Goal: Information Seeking & Learning: Learn about a topic

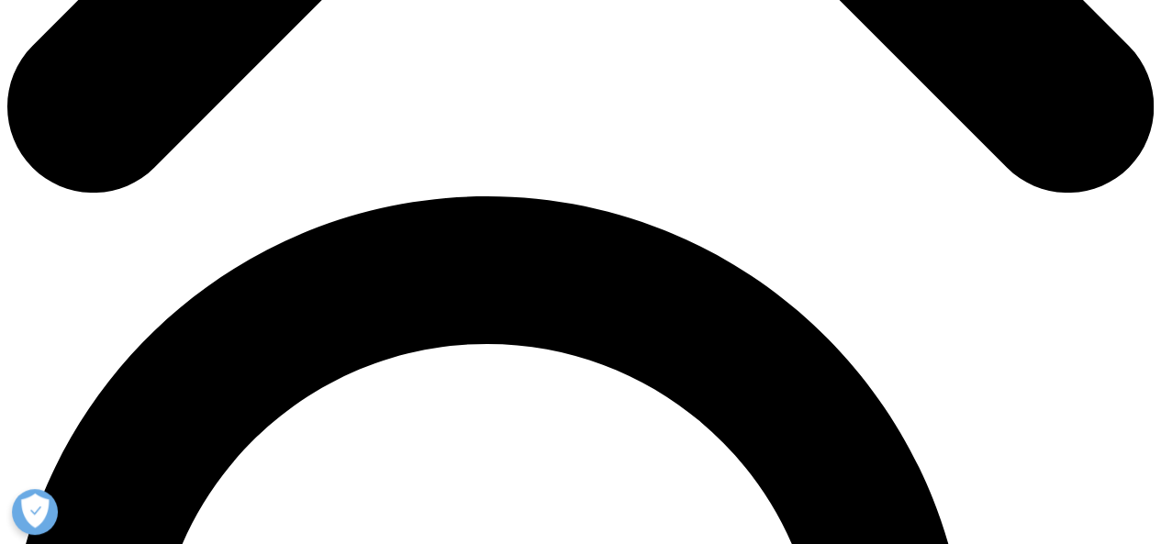
scroll to position [1010, 0]
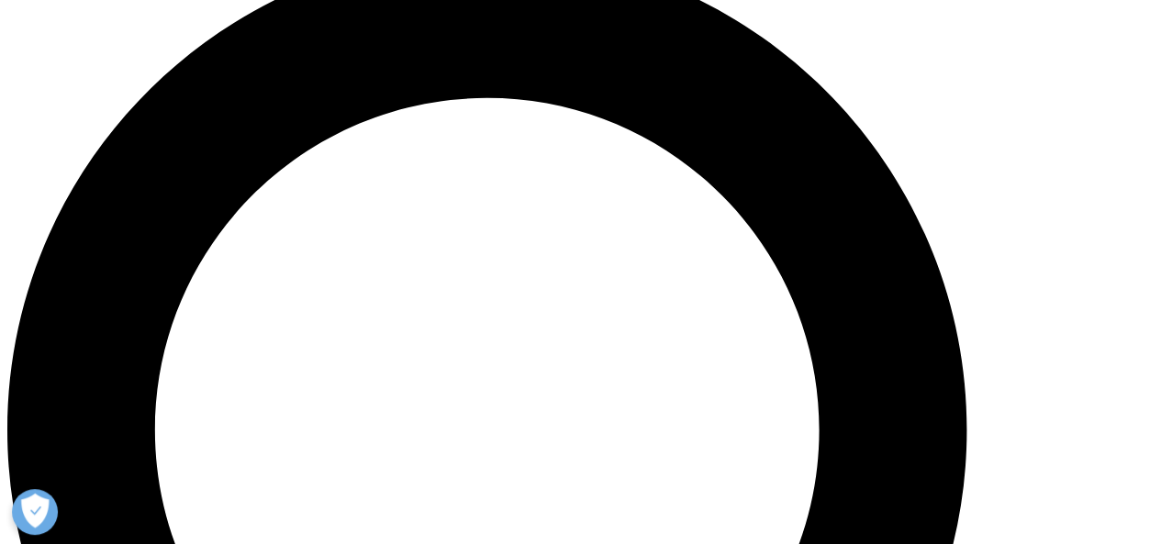
scroll to position [1233, 0]
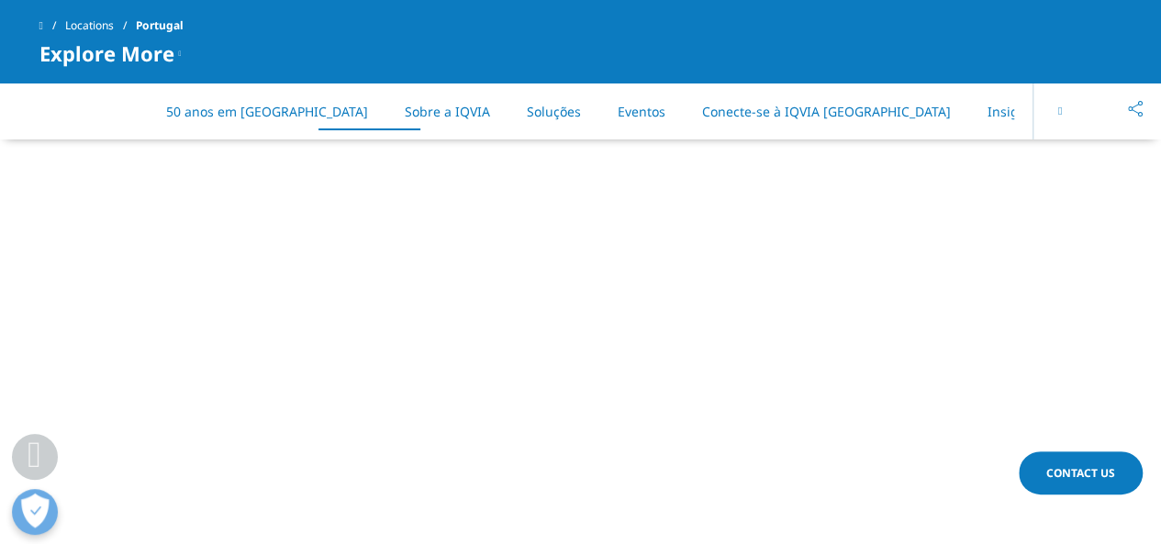
click at [527, 110] on link "Soluções" at bounding box center [554, 111] width 54 height 17
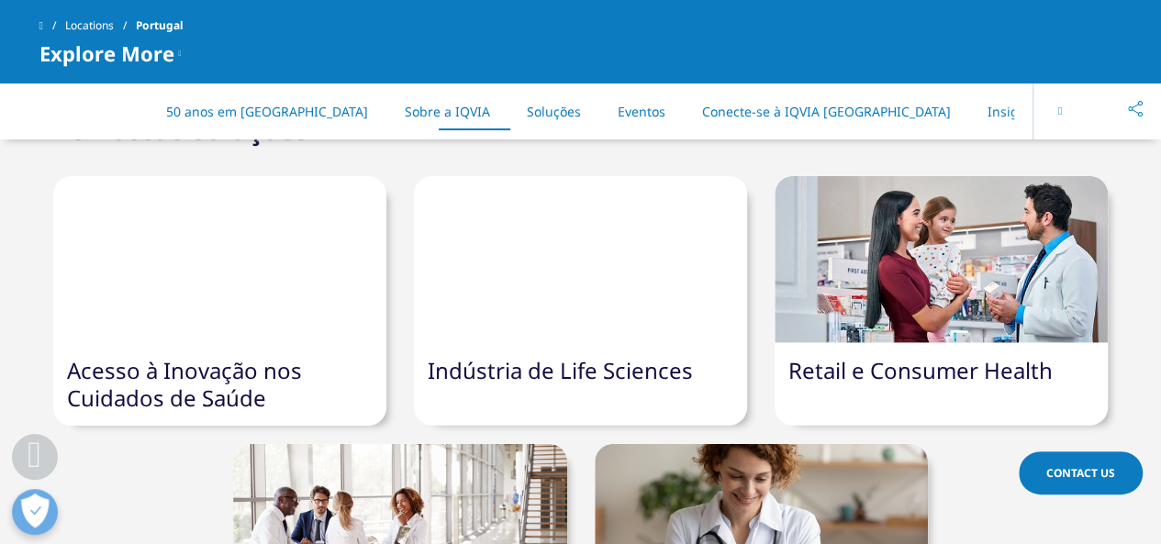
scroll to position [2182, 0]
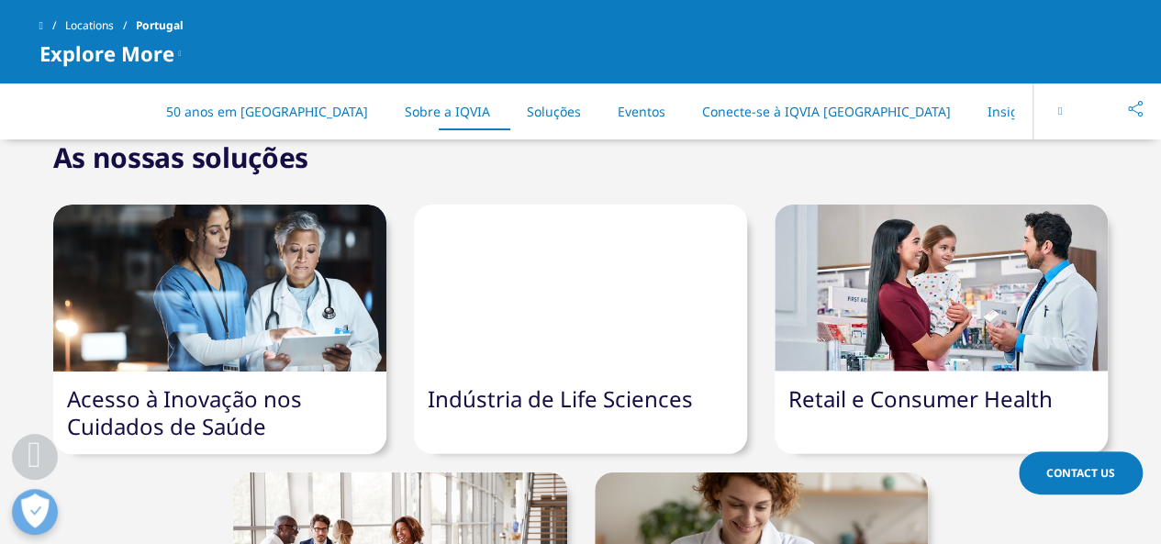
click at [961, 384] on link "Retail e Consumer Health" at bounding box center [920, 399] width 264 height 30
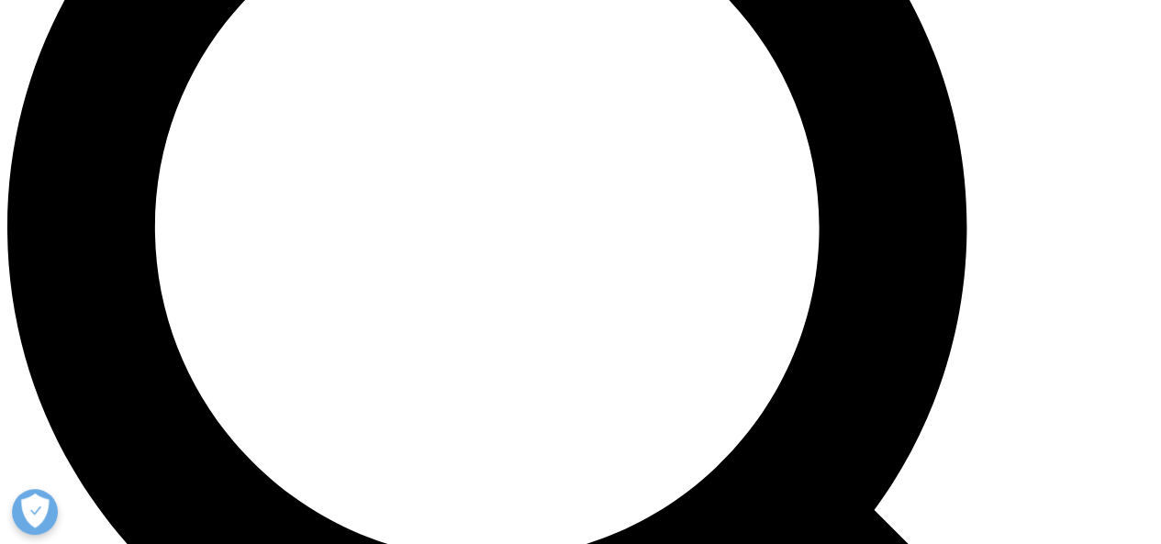
scroll to position [1468, 0]
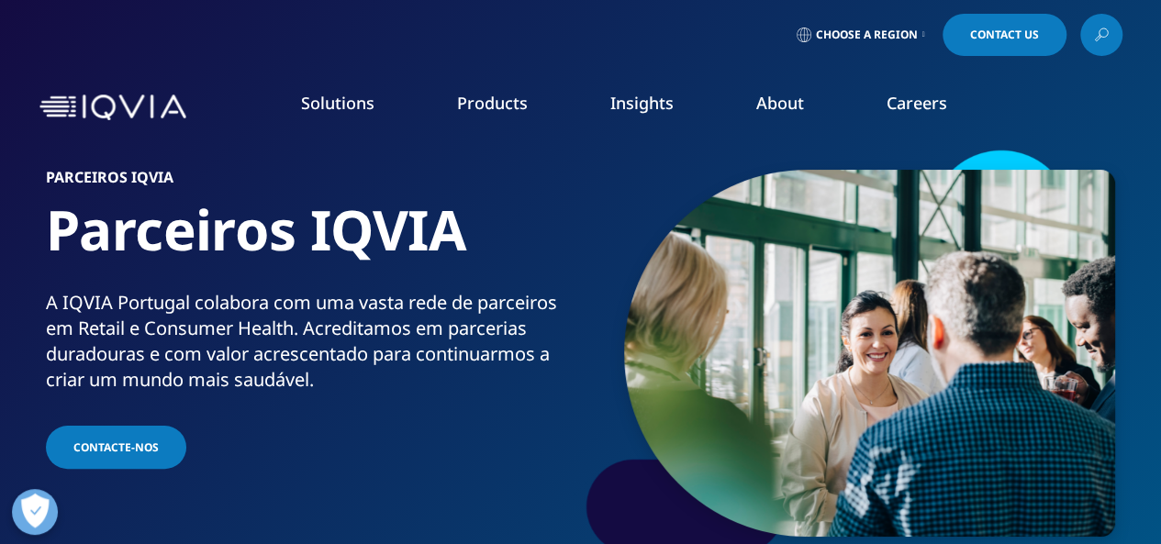
click at [128, 106] on img at bounding box center [112, 108] width 147 height 27
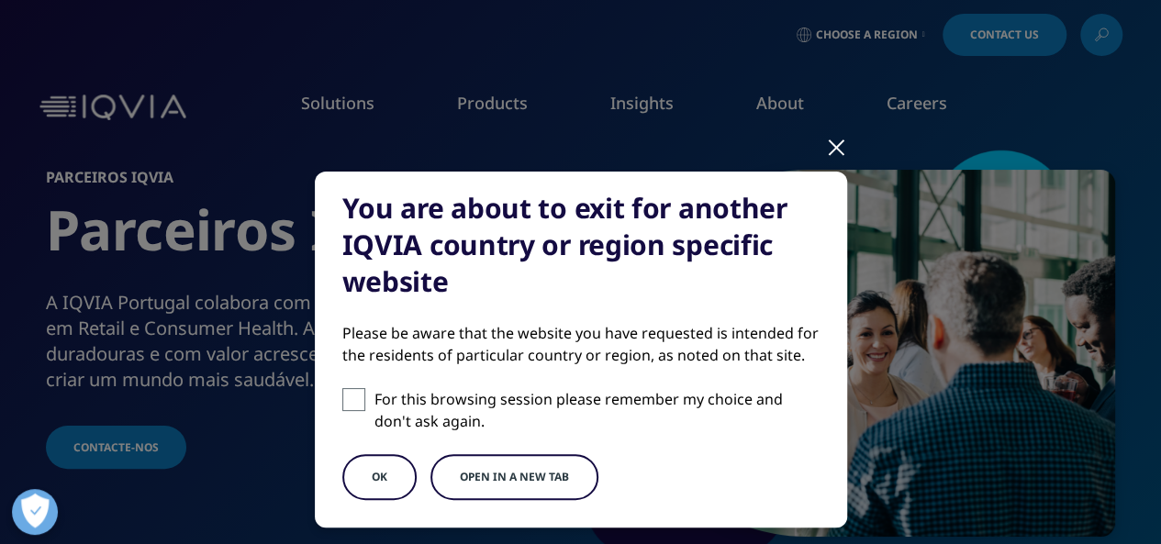
click at [827, 144] on div at bounding box center [836, 146] width 21 height 50
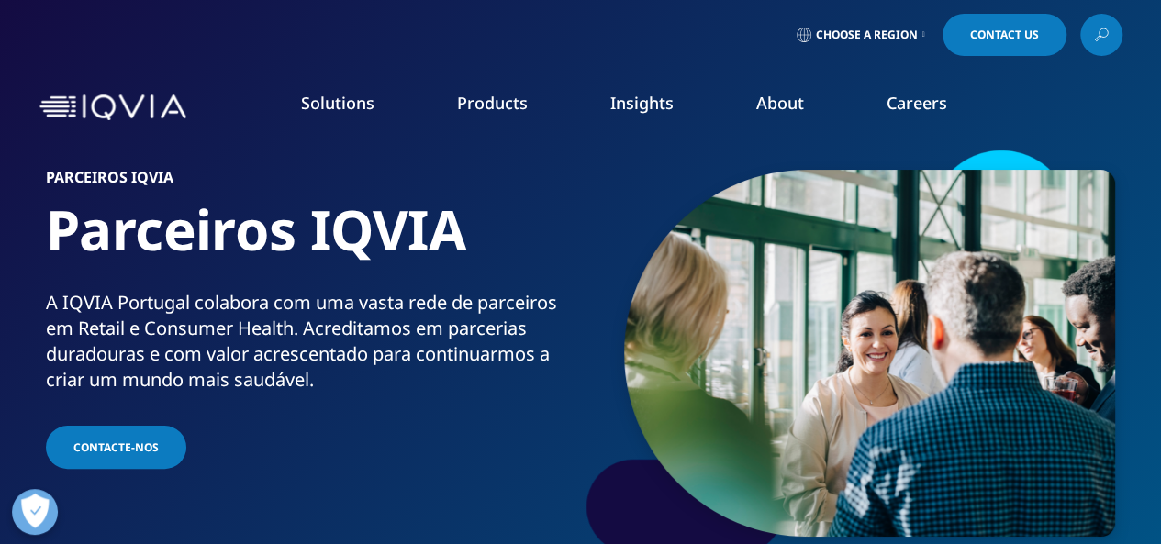
click at [84, 111] on img at bounding box center [112, 108] width 147 height 27
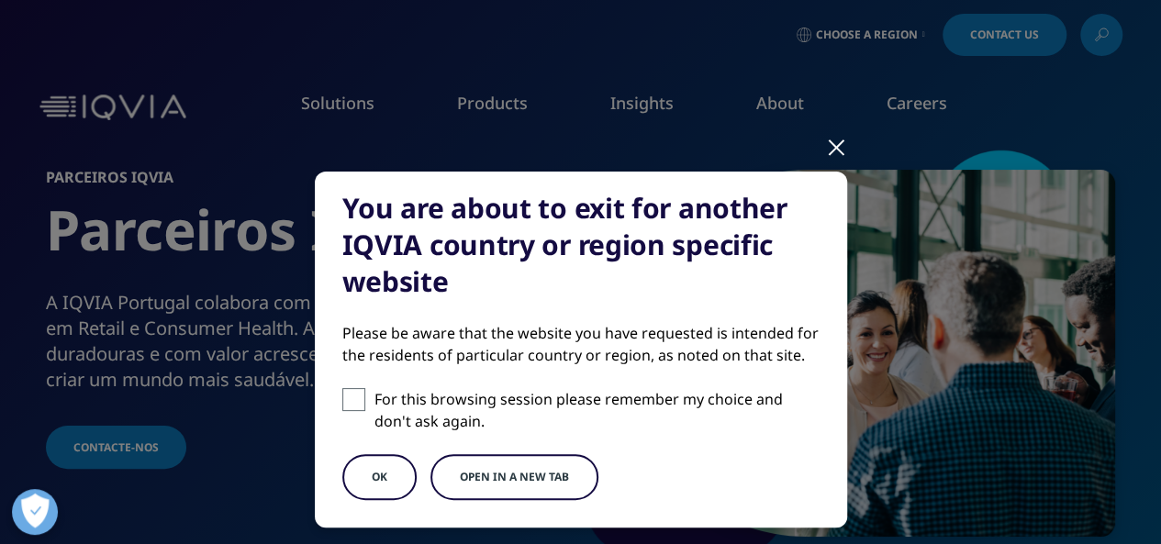
click at [382, 472] on button "OK" at bounding box center [379, 477] width 74 height 46
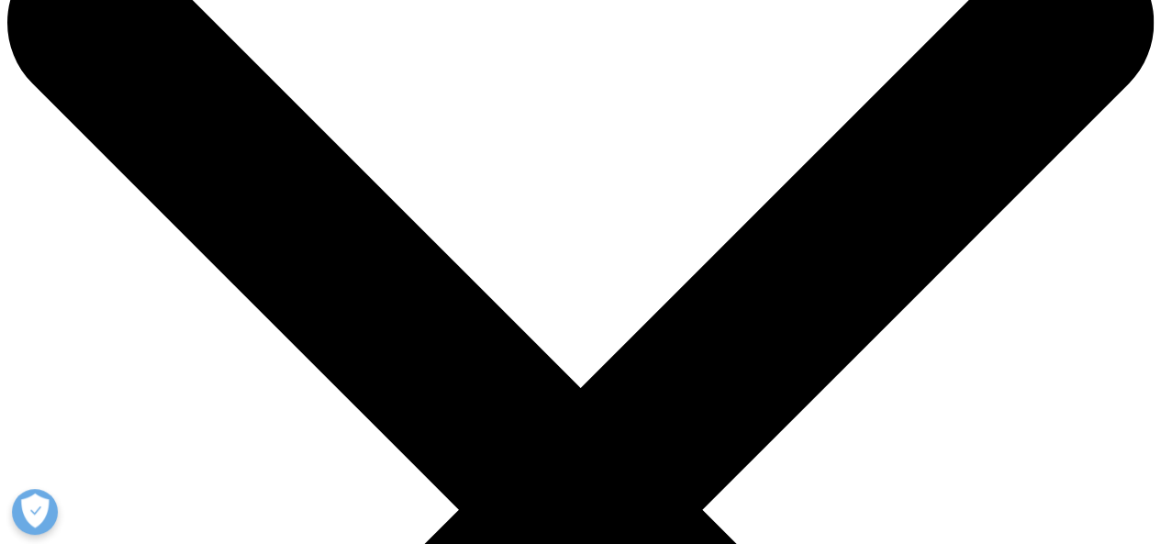
scroll to position [275, 0]
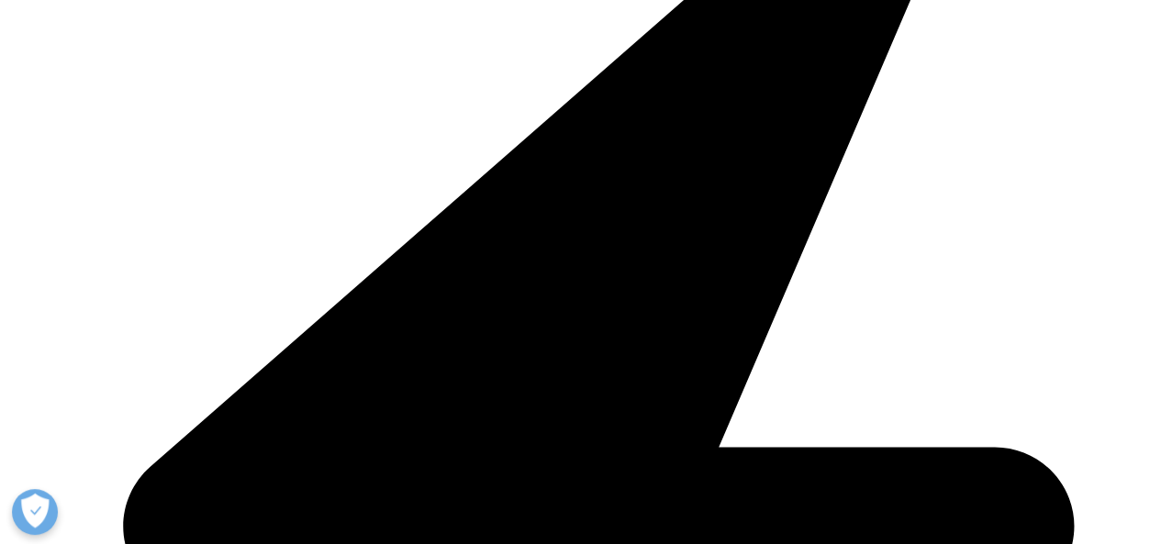
scroll to position [2081, 0]
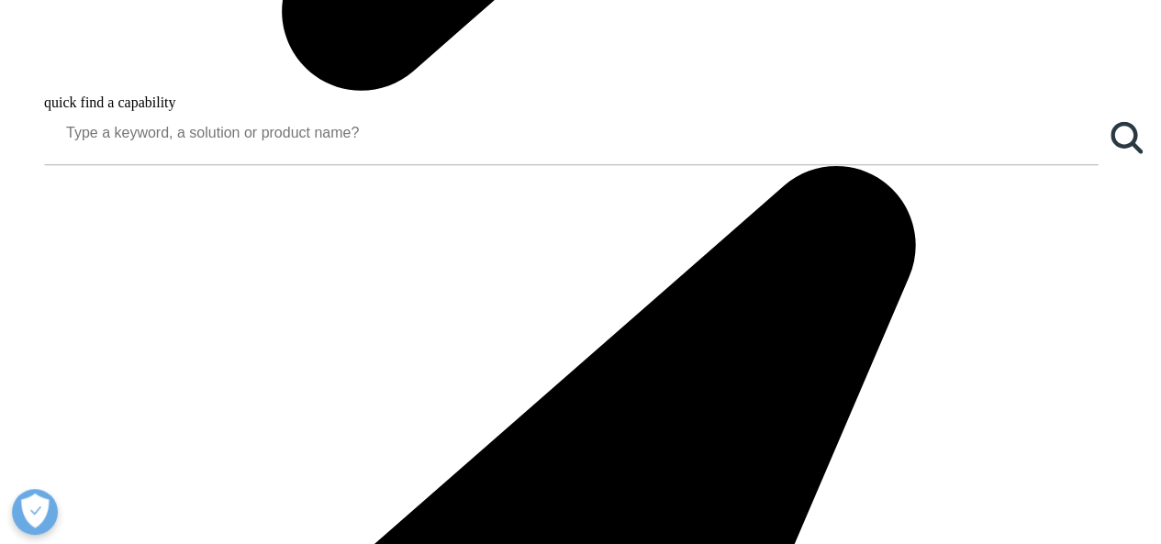
scroll to position [2111, 0]
